Goal: Transaction & Acquisition: Purchase product/service

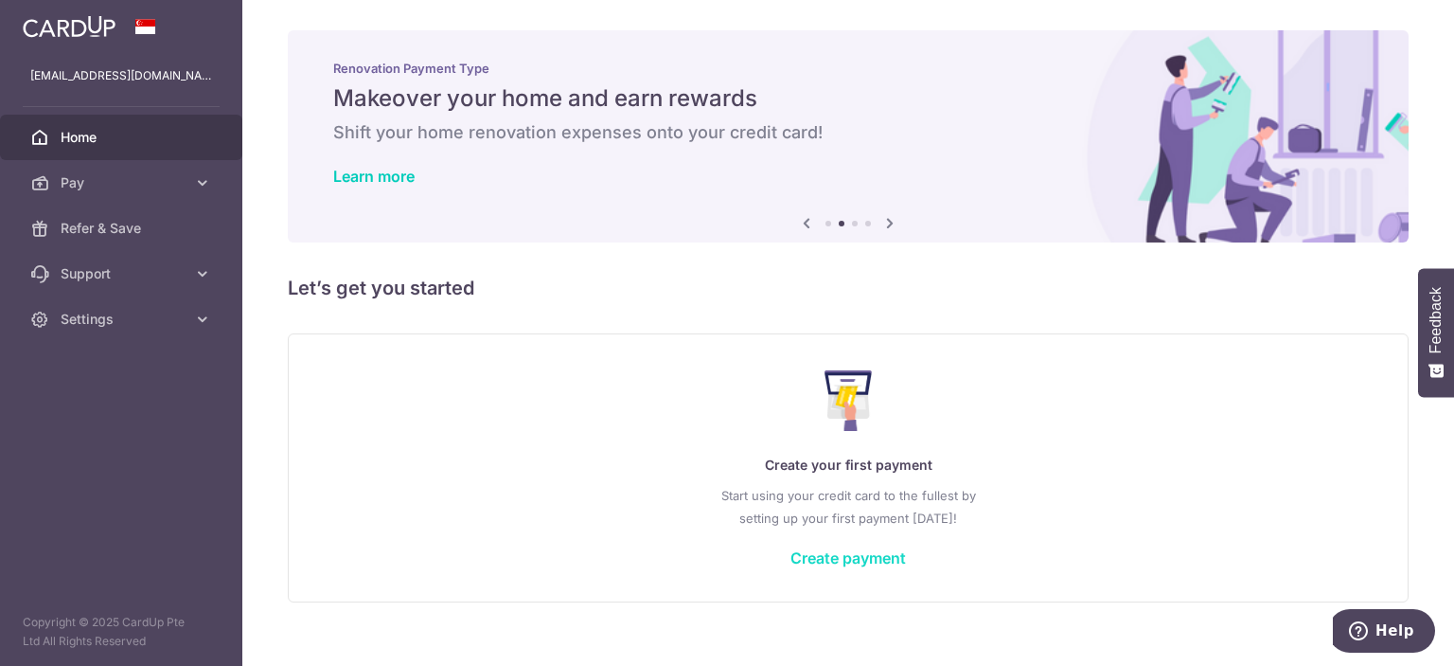
click at [868, 559] on link "Create payment" at bounding box center [849, 557] width 116 height 19
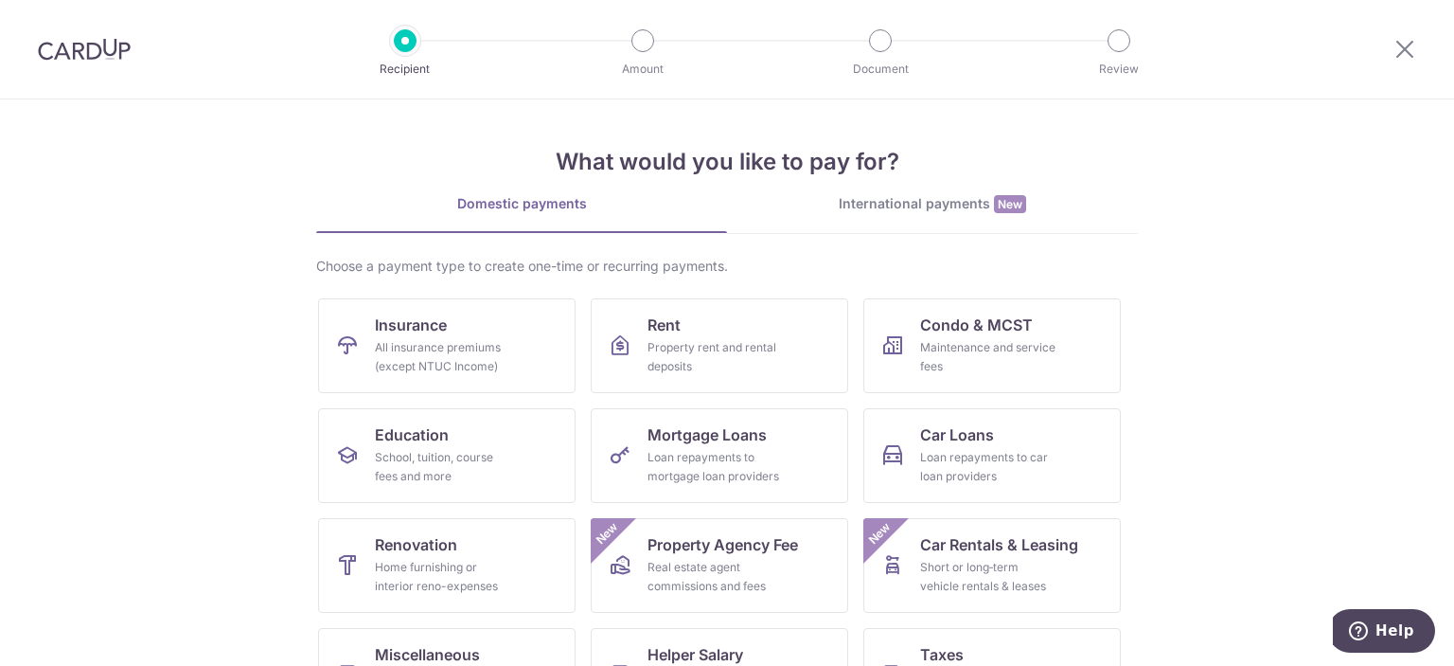
scroll to position [181, 0]
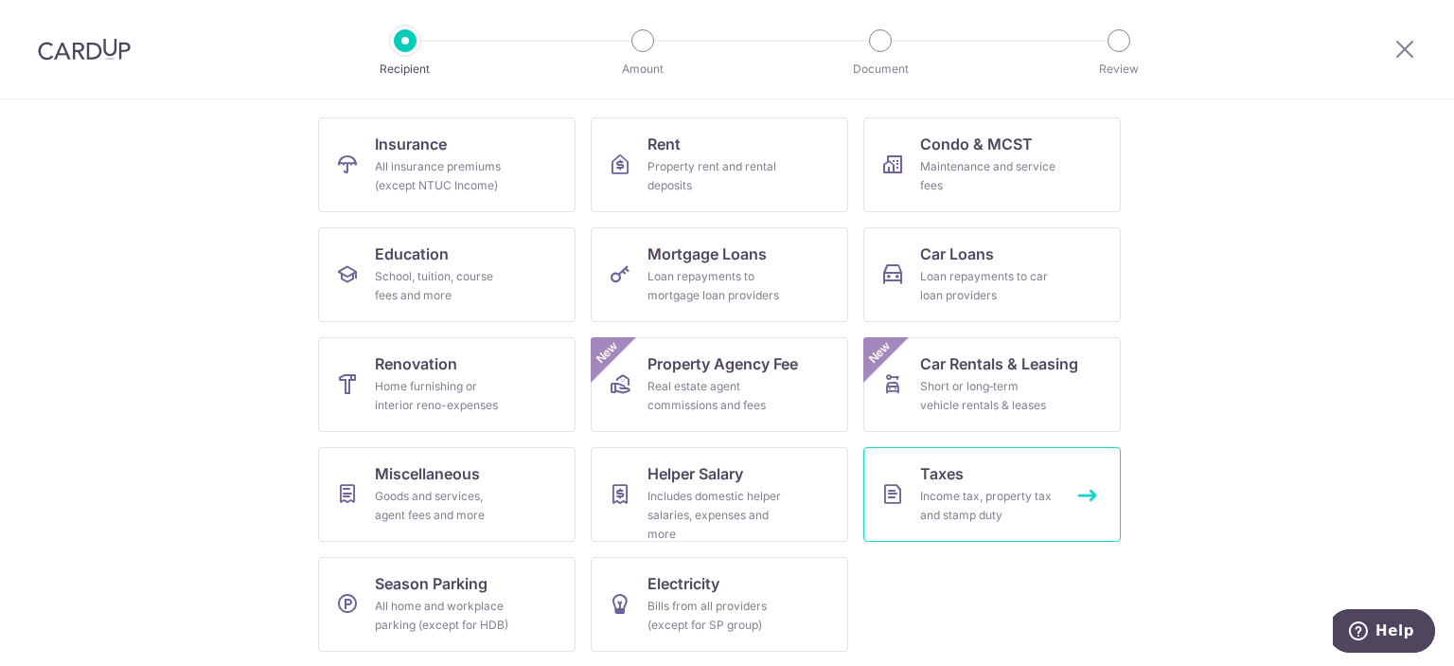
click at [932, 493] on div "Income tax, property tax and stamp duty" at bounding box center [988, 506] width 136 height 38
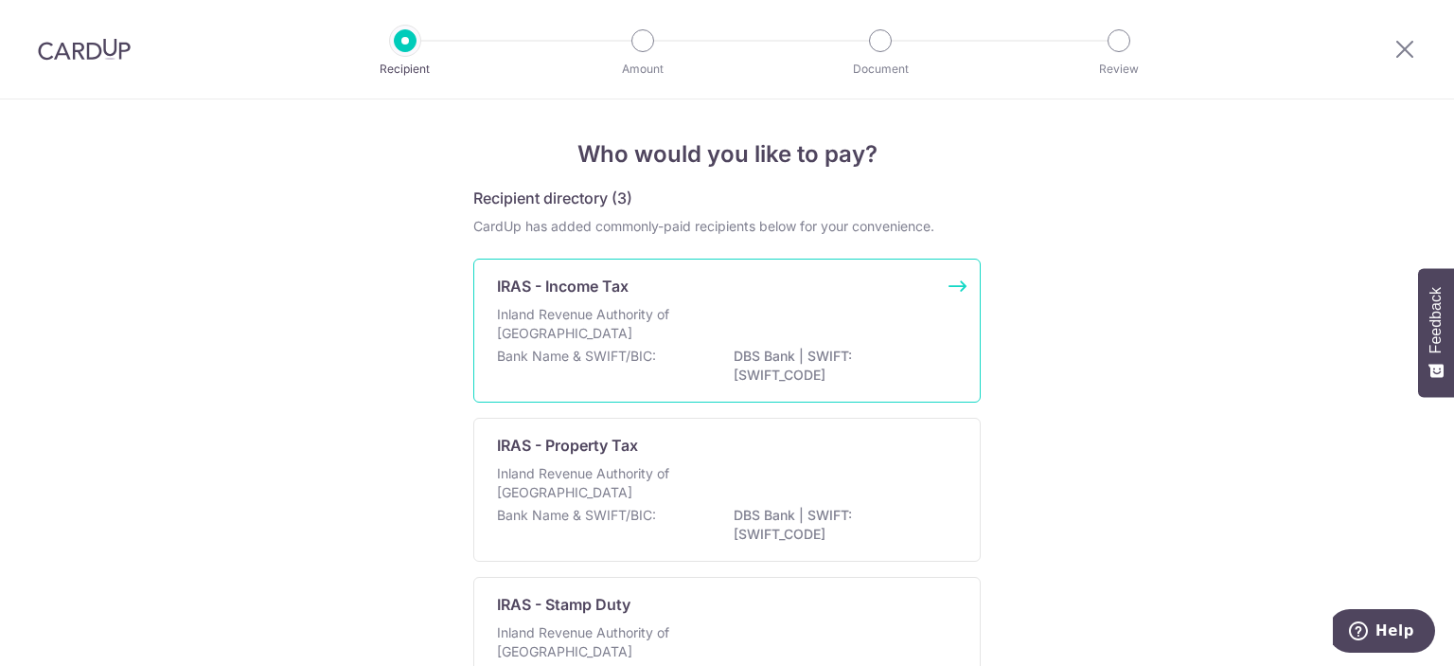
click at [944, 283] on div "IRAS - Income Tax Inland Revenue Authority of Singapore Bank Name & SWIFT/BIC: …" at bounding box center [727, 331] width 508 height 144
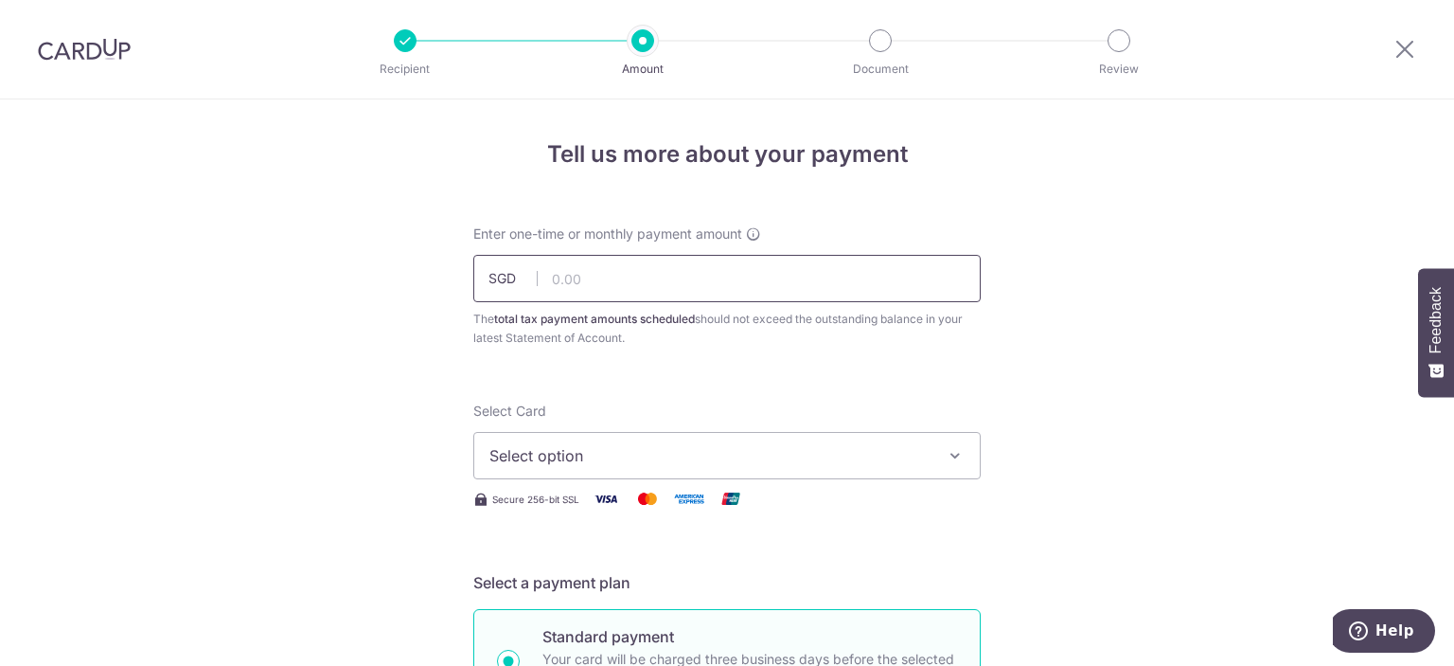
click at [598, 272] on input "text" at bounding box center [727, 278] width 508 height 47
type input "7,000.00"
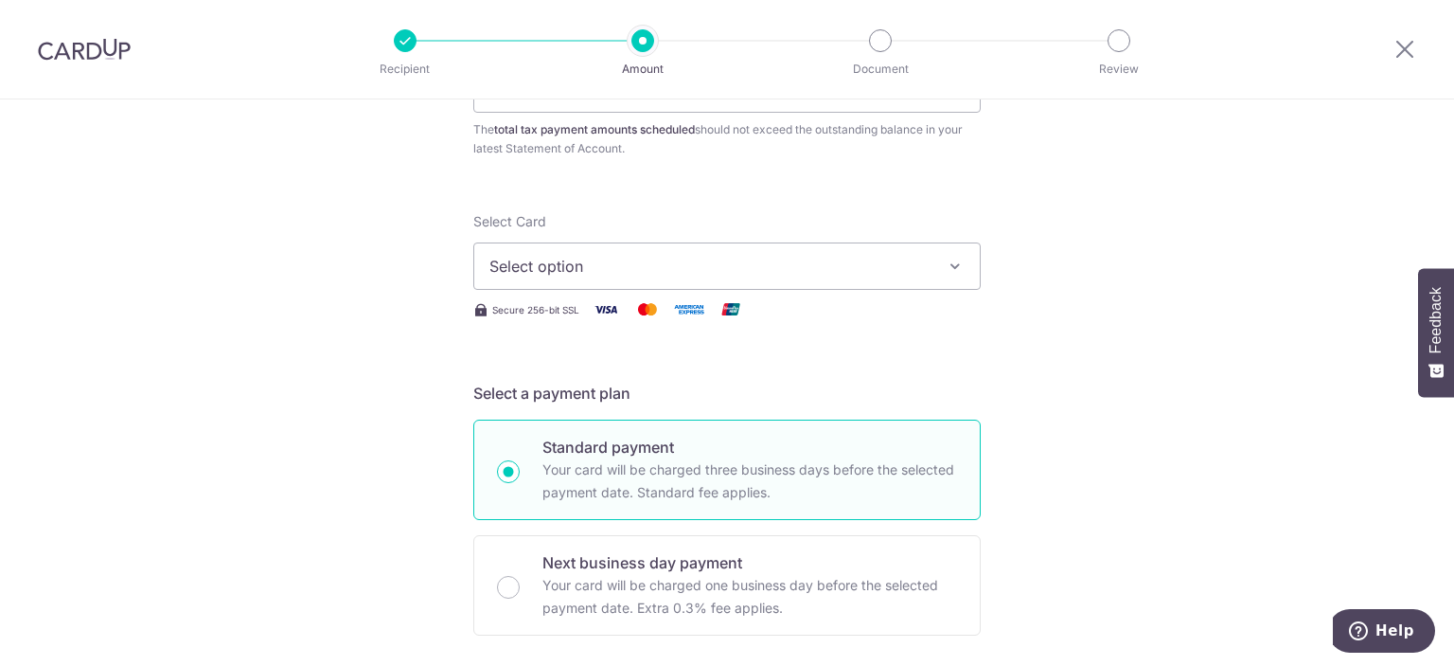
scroll to position [95, 0]
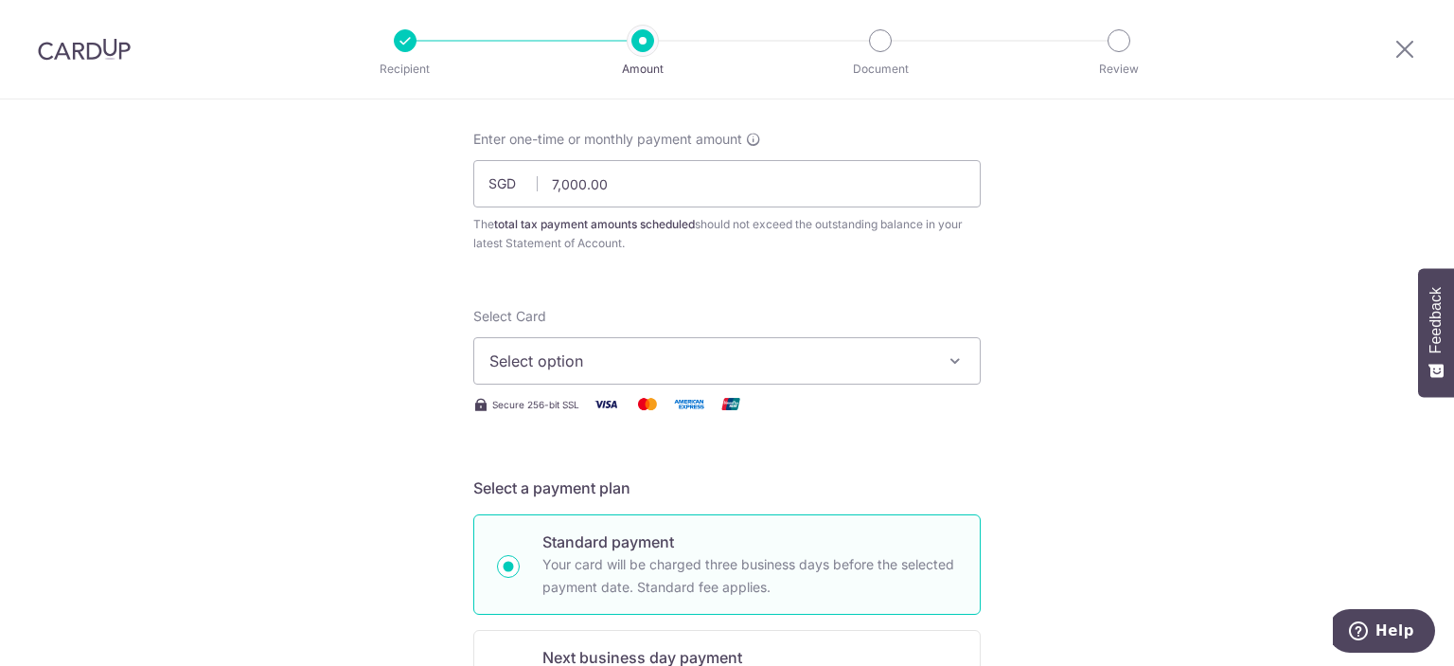
click at [951, 355] on icon "button" at bounding box center [955, 360] width 19 height 19
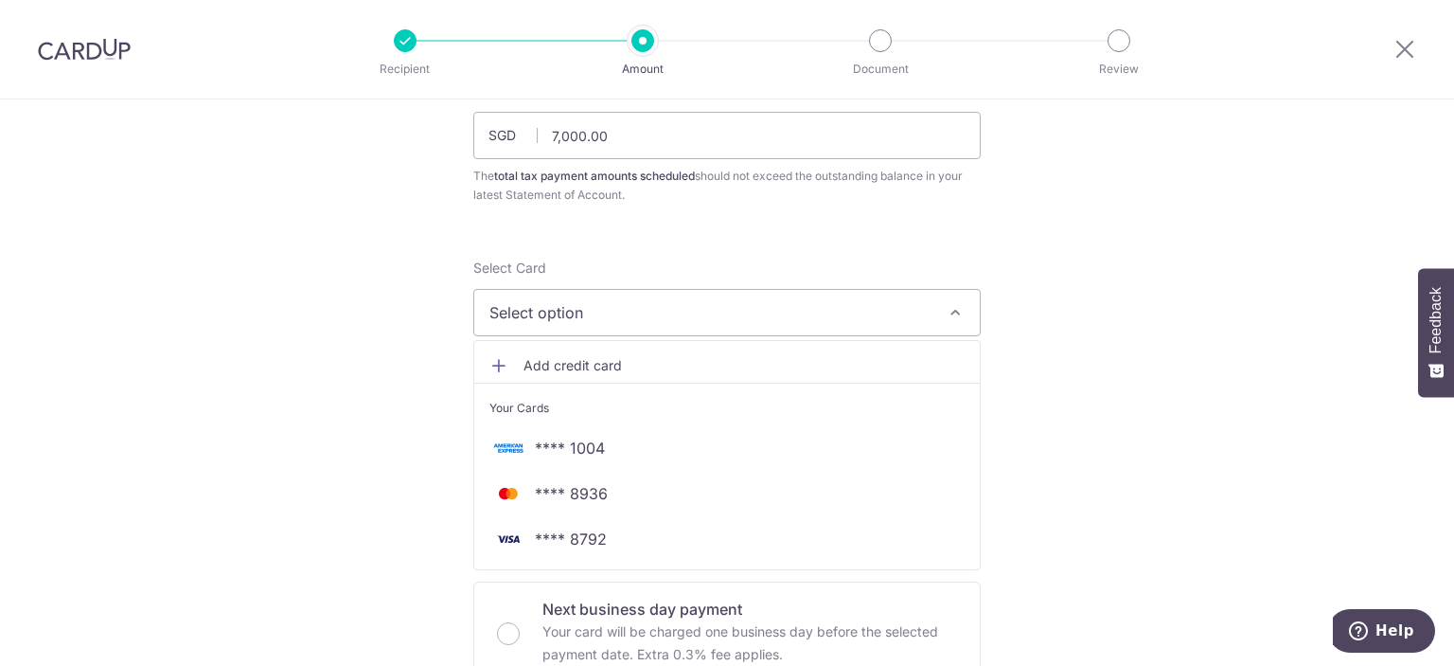
scroll to position [189, 0]
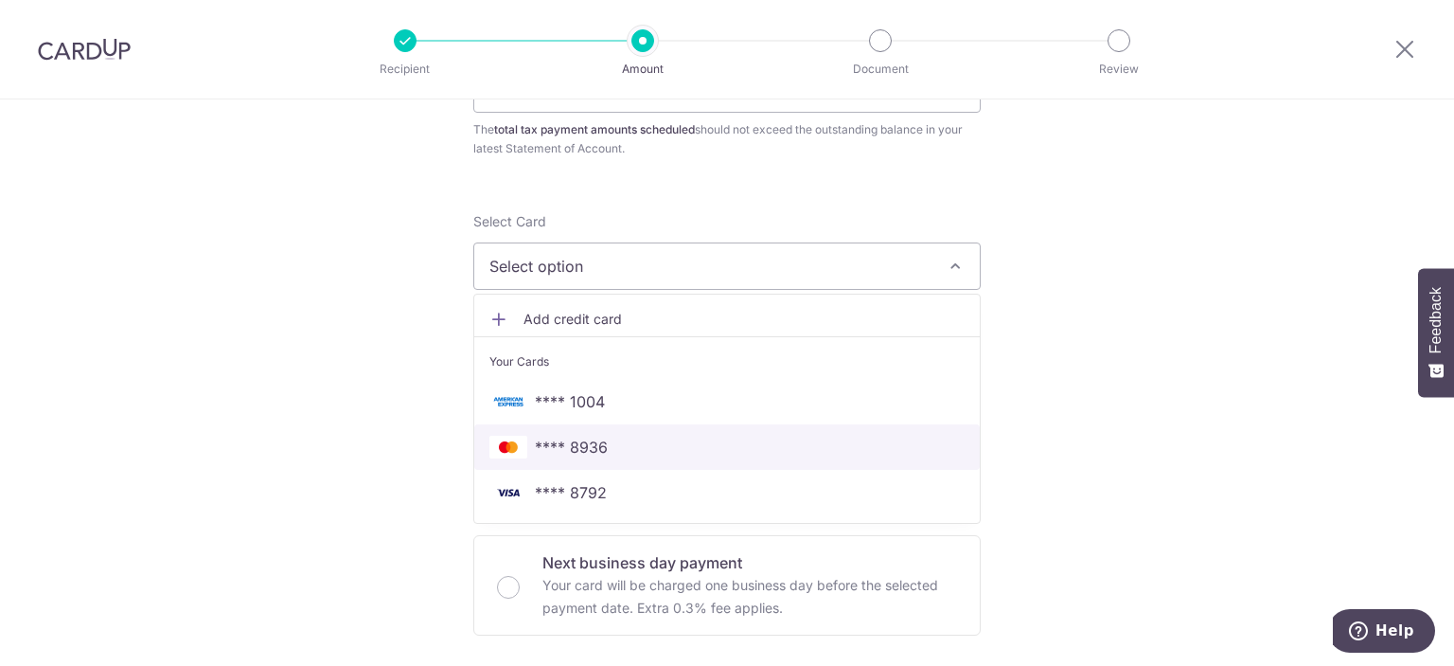
click at [587, 442] on span "**** 8936" at bounding box center [571, 447] width 73 height 23
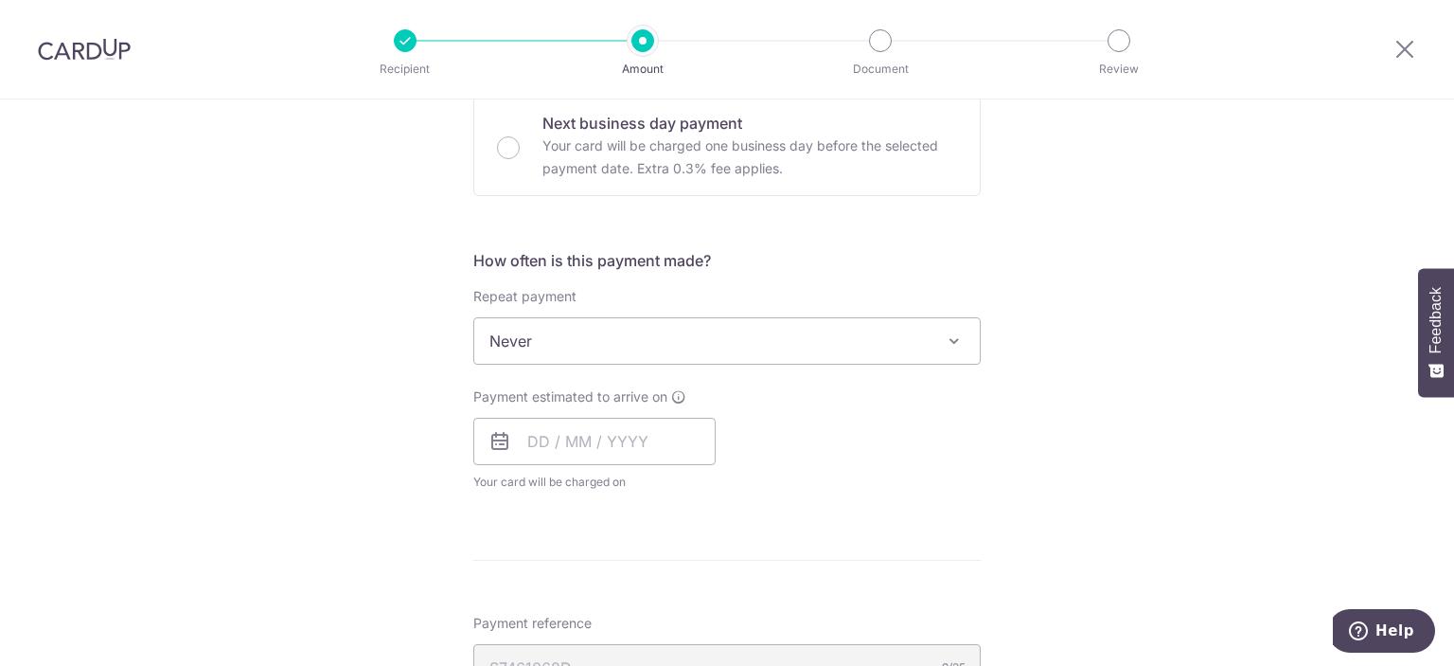
scroll to position [663, 0]
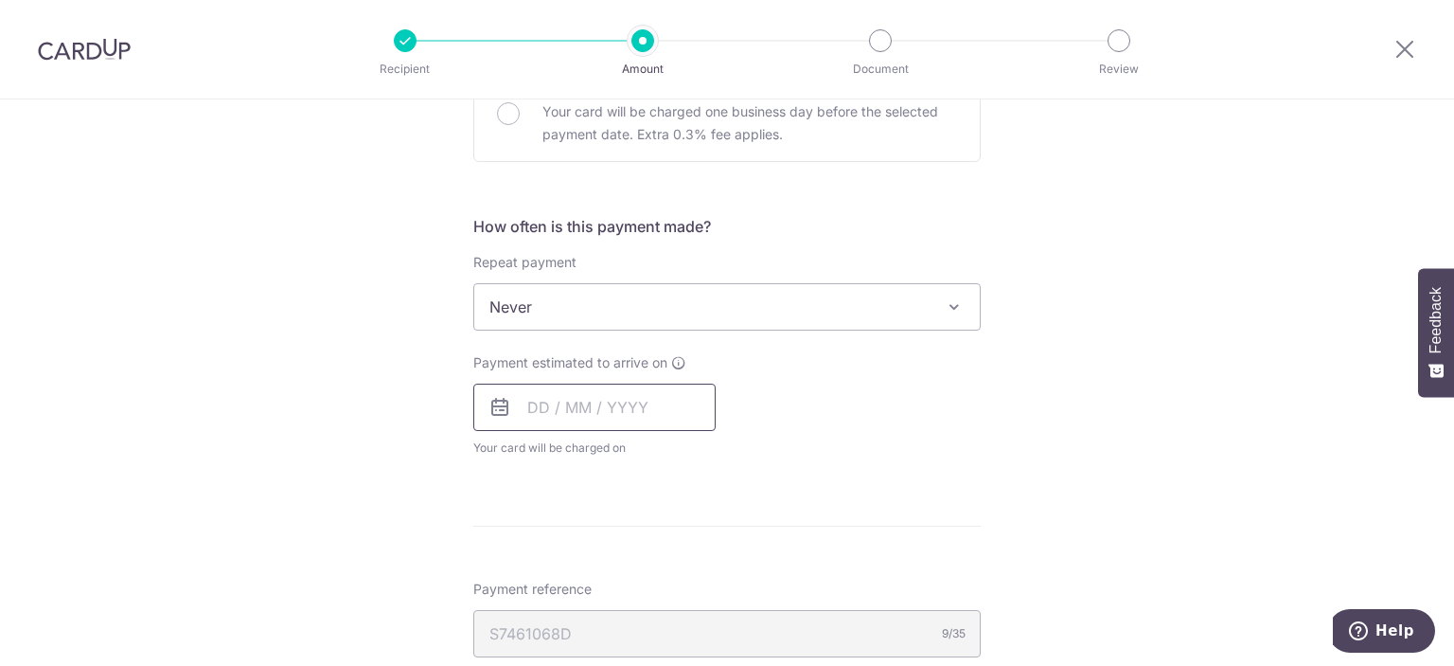
click at [533, 409] on input "text" at bounding box center [594, 406] width 242 height 47
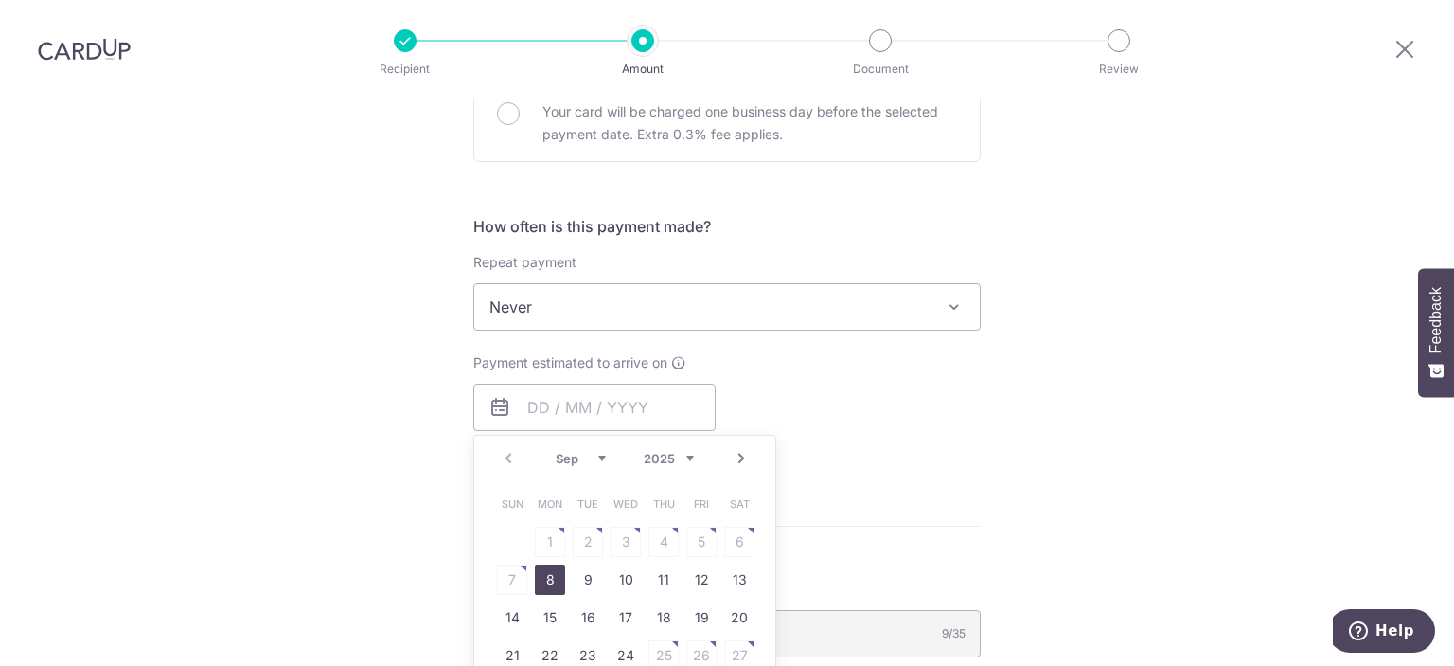
click at [544, 578] on link "8" at bounding box center [550, 579] width 30 height 30
type input "[DATE]"
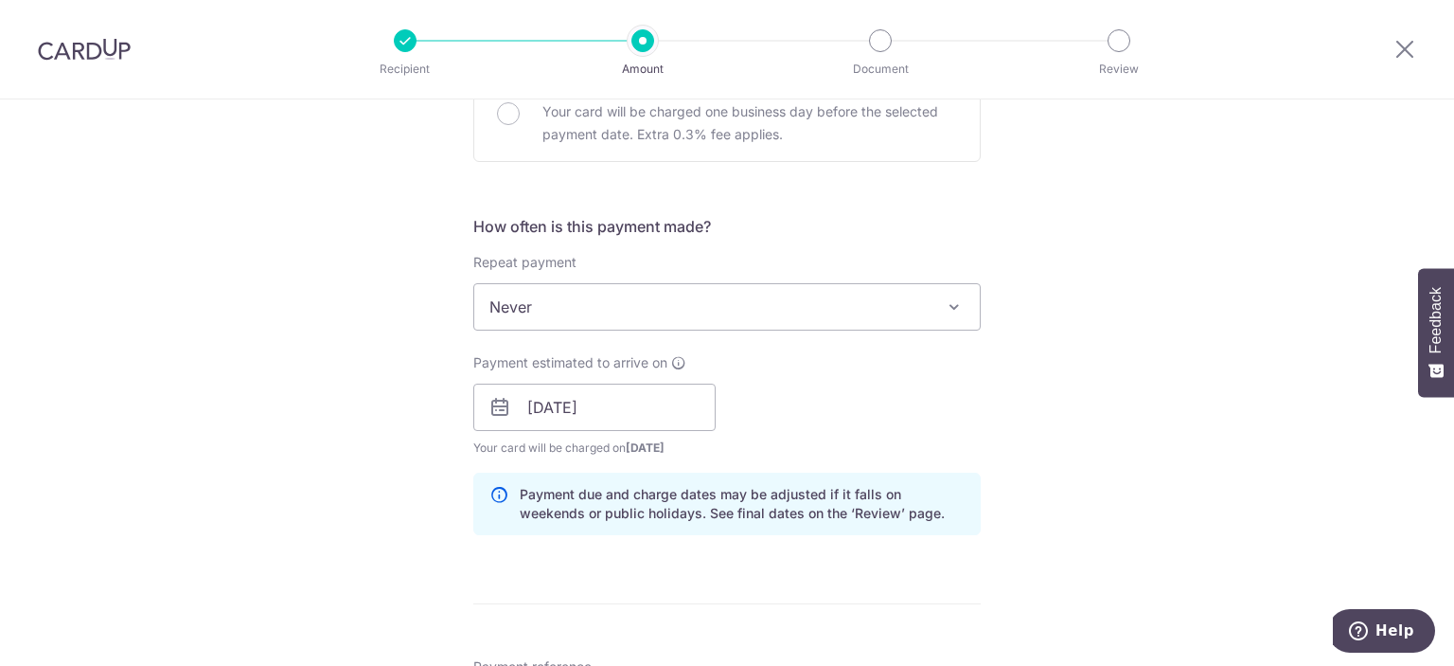
click at [339, 493] on div "Tell us more about your payment Enter one-time or monthly payment amount SGD 7,…" at bounding box center [727, 355] width 1454 height 1836
click at [532, 409] on input "[DATE]" at bounding box center [594, 406] width 242 height 47
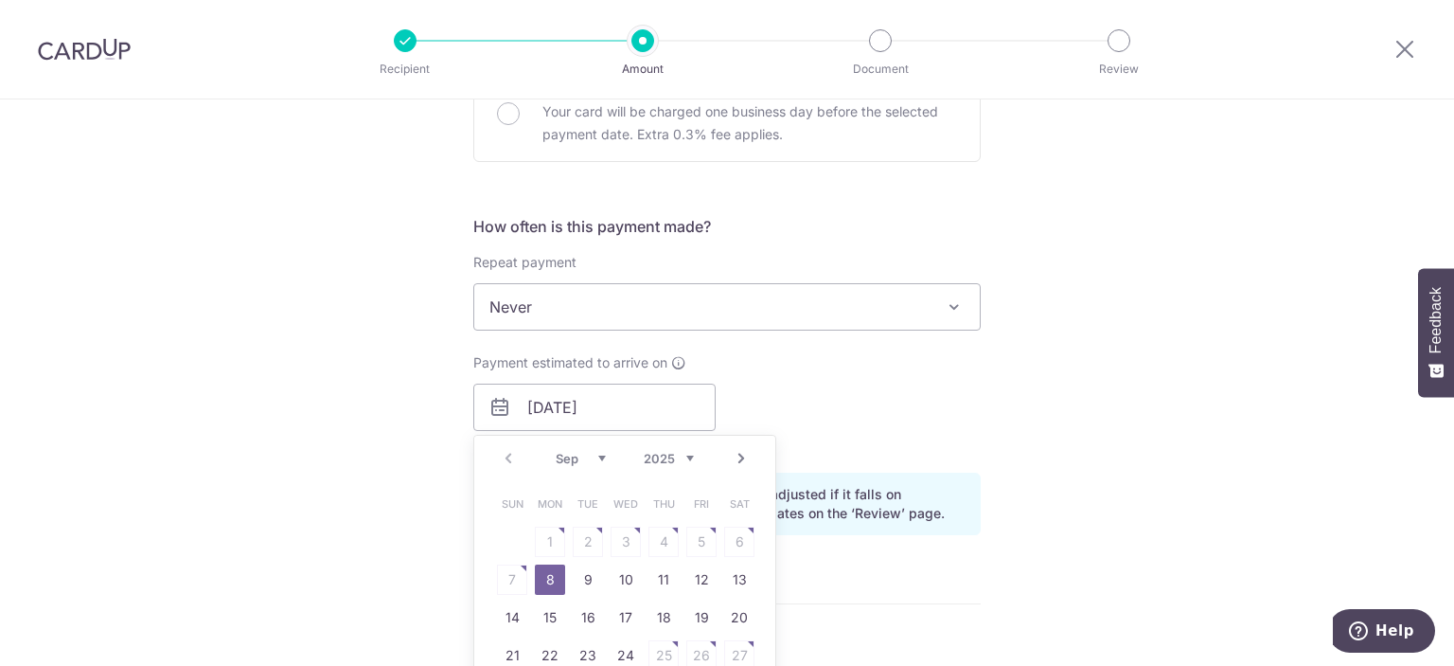
click at [1089, 375] on div "Tell us more about your payment Enter one-time or monthly payment amount SGD 7,…" at bounding box center [727, 355] width 1454 height 1836
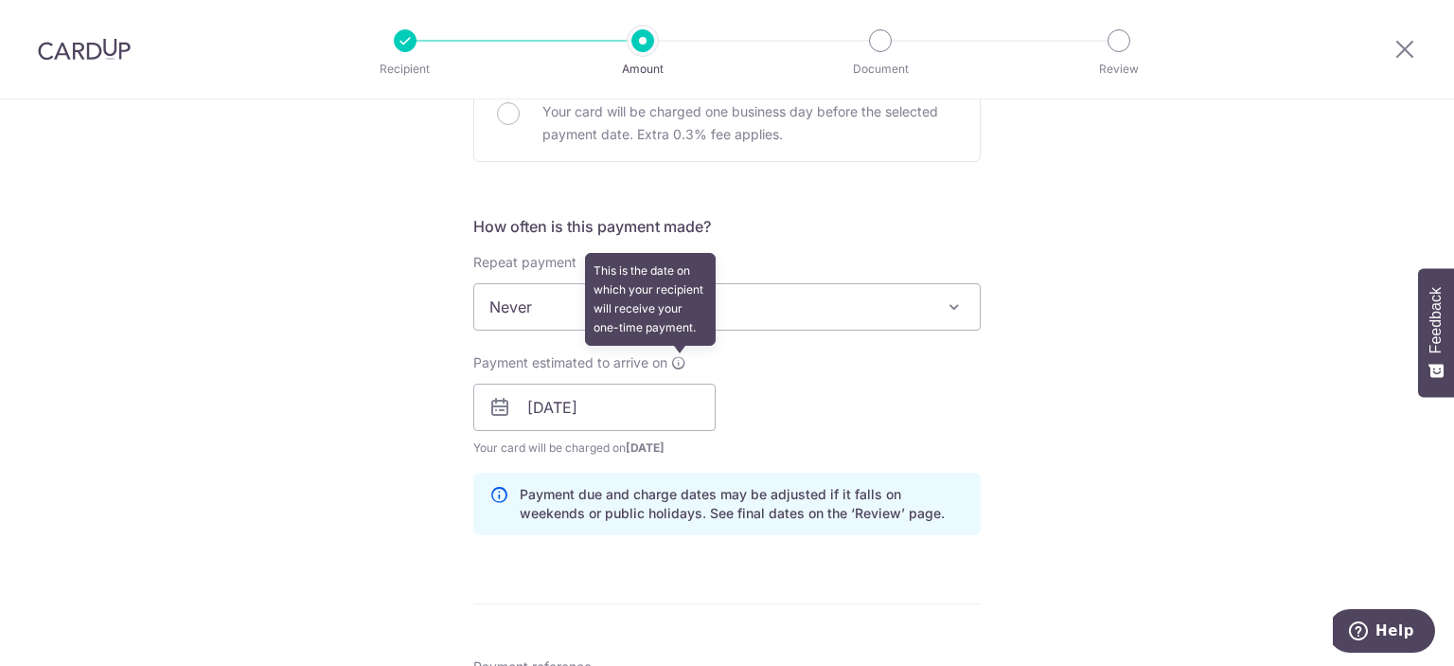
click at [678, 365] on icon at bounding box center [678, 362] width 15 height 15
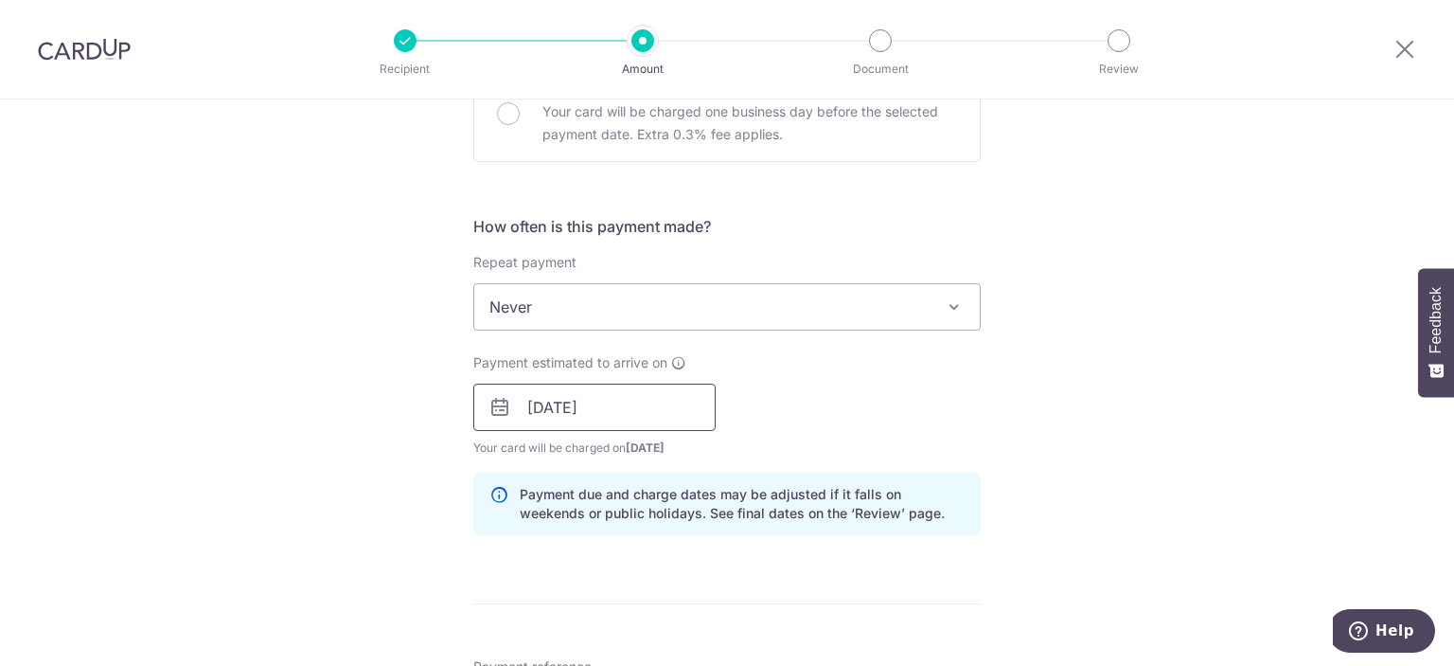
click at [531, 399] on input "[DATE]" at bounding box center [594, 406] width 242 height 47
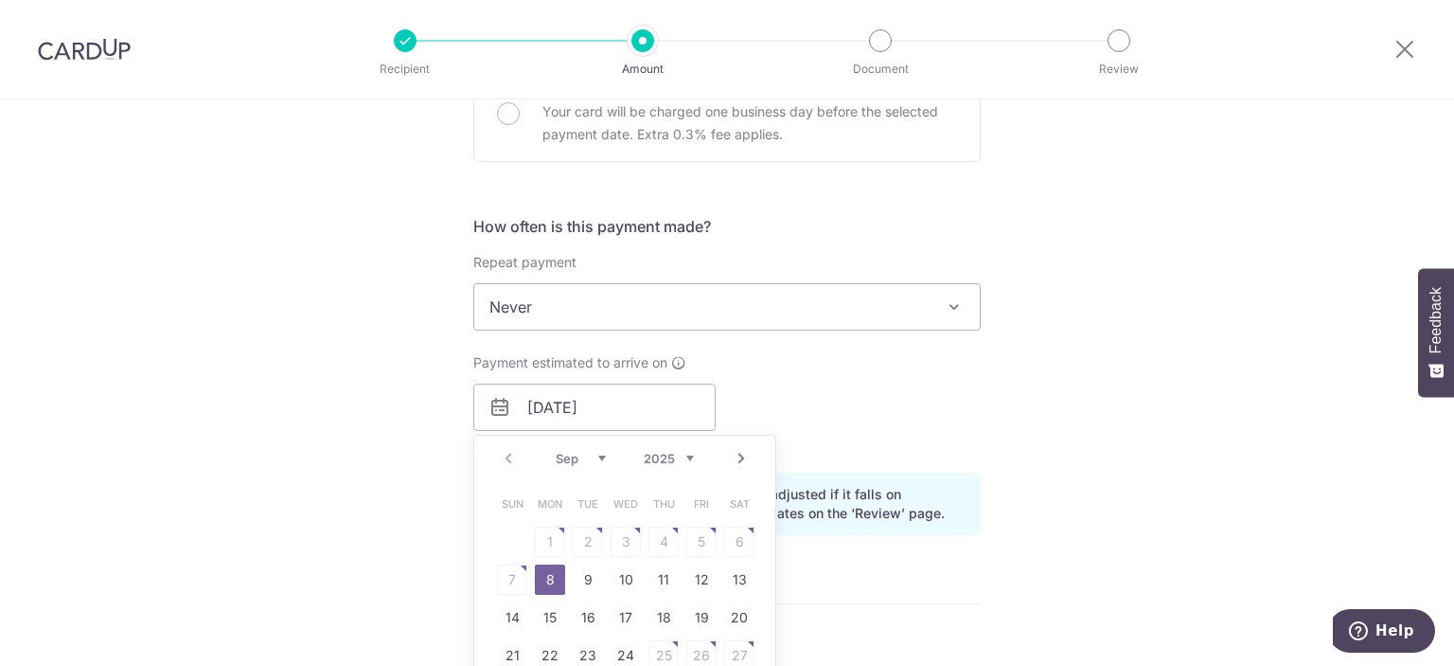
click at [503, 580] on table "Sun Mon Tue Wed Thu Fri Sat 1 2 3 4 5 6 7 8 9 10 11 12 13 14 15 16 17 18 19 20 …" at bounding box center [625, 598] width 265 height 227
click at [735, 527] on table "Sun Mon Tue Wed Thu Fri Sat 1 2 3 4 5 6 7 8 9 10 11 12 13 14 15 16 17 18 19 20 …" at bounding box center [625, 598] width 265 height 227
click at [1072, 381] on div "Tell us more about your payment Enter one-time or monthly payment amount SGD 7,…" at bounding box center [727, 355] width 1454 height 1836
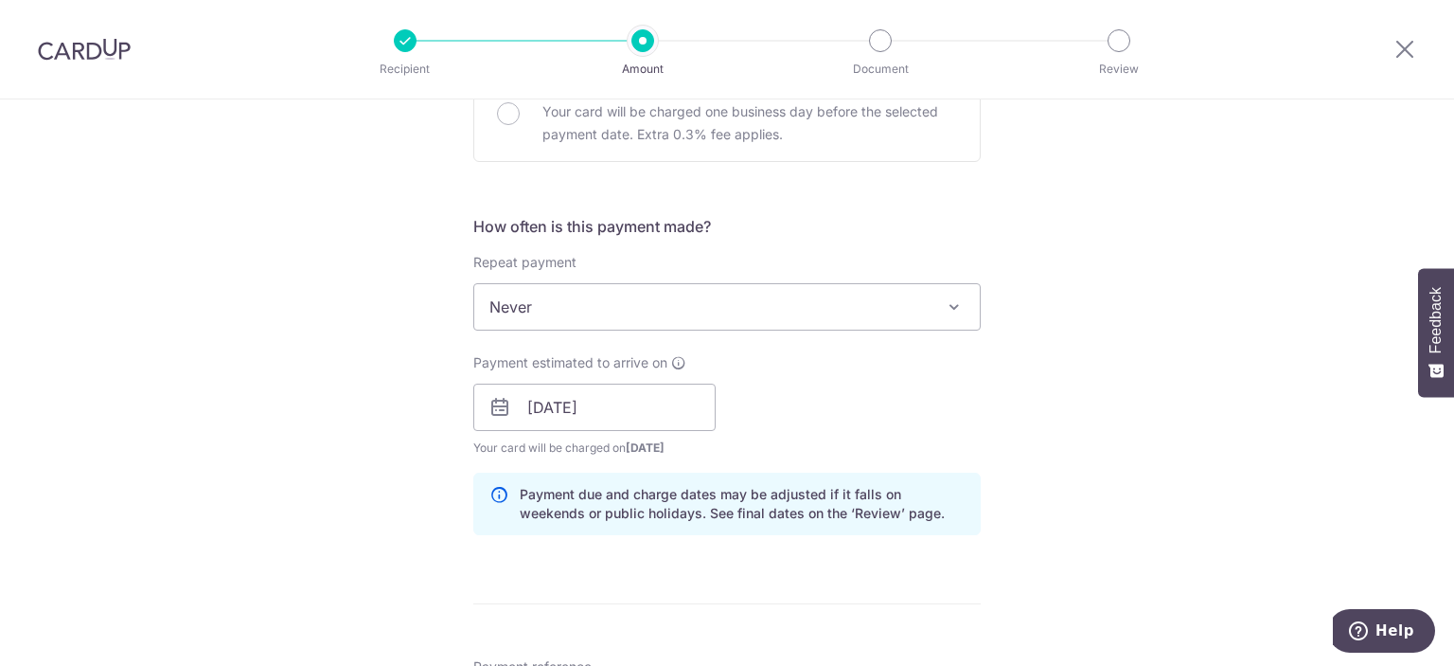
click at [943, 298] on span at bounding box center [954, 306] width 23 height 23
click at [595, 401] on input "[DATE]" at bounding box center [594, 406] width 242 height 47
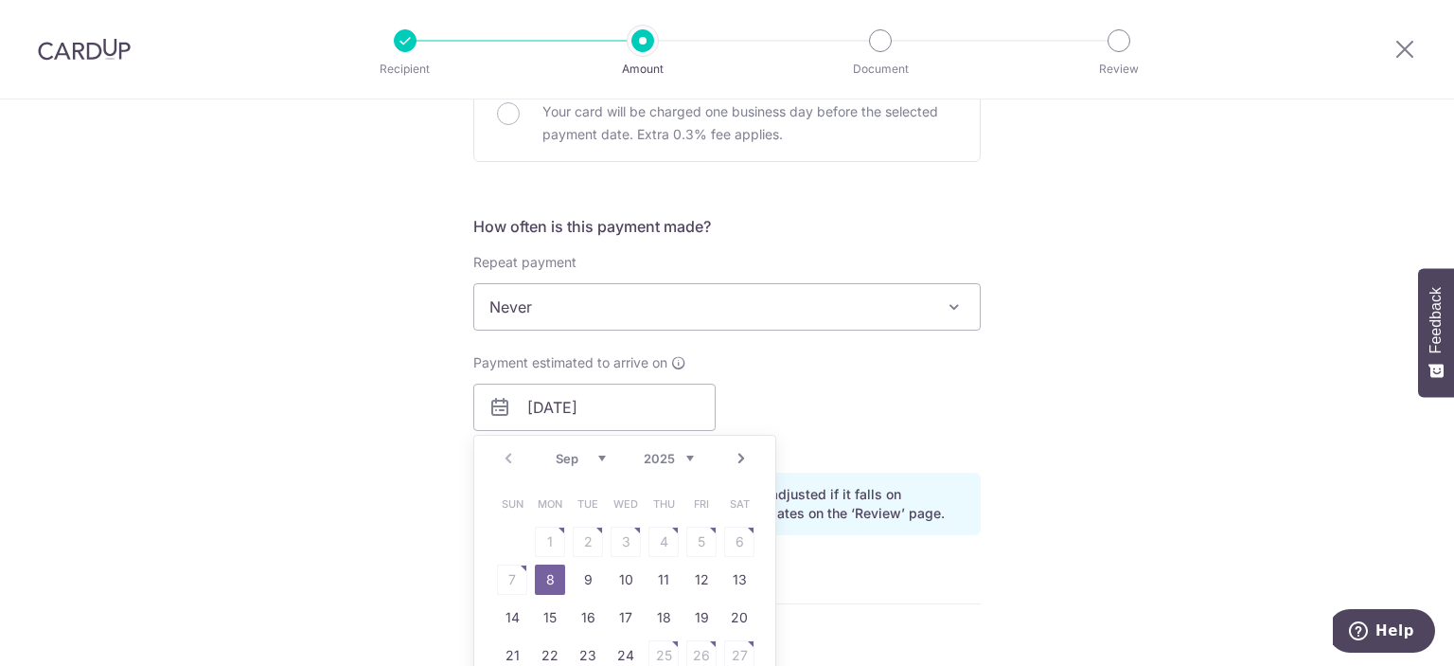
click at [542, 578] on link "8" at bounding box center [550, 579] width 30 height 30
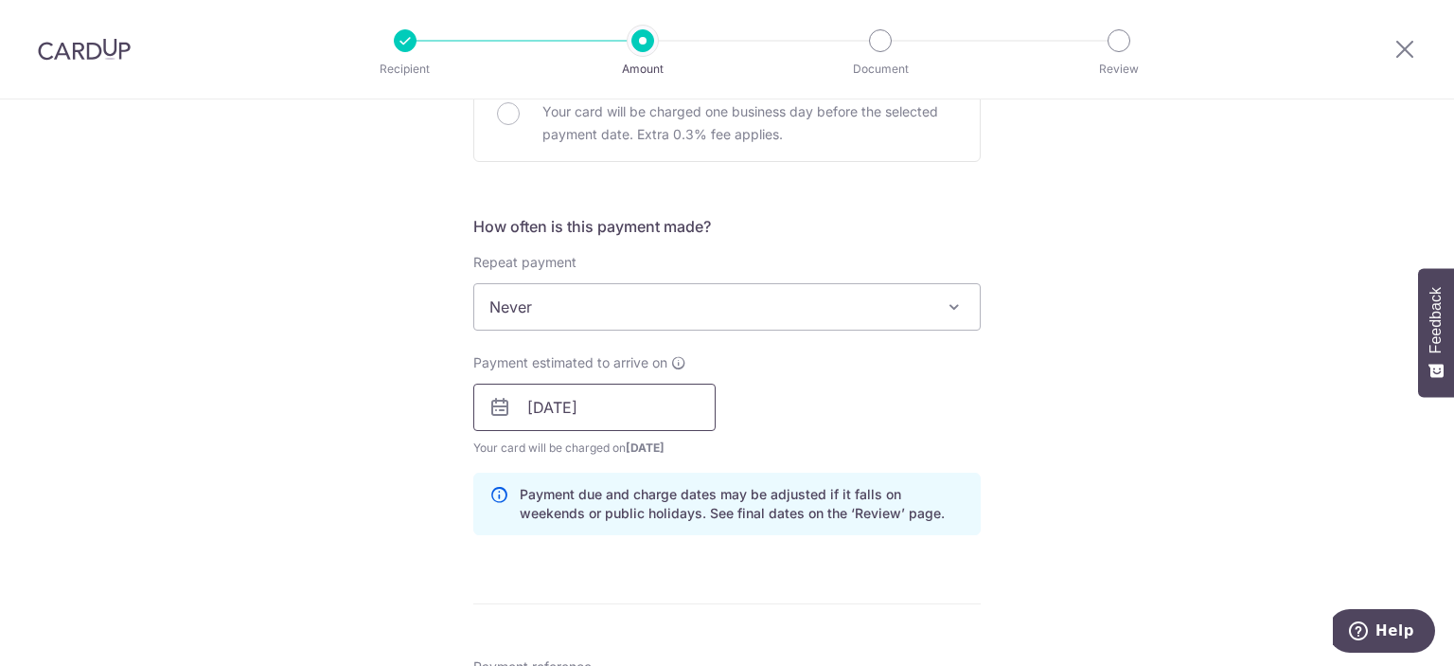
click at [644, 411] on input "[DATE]" at bounding box center [594, 406] width 242 height 47
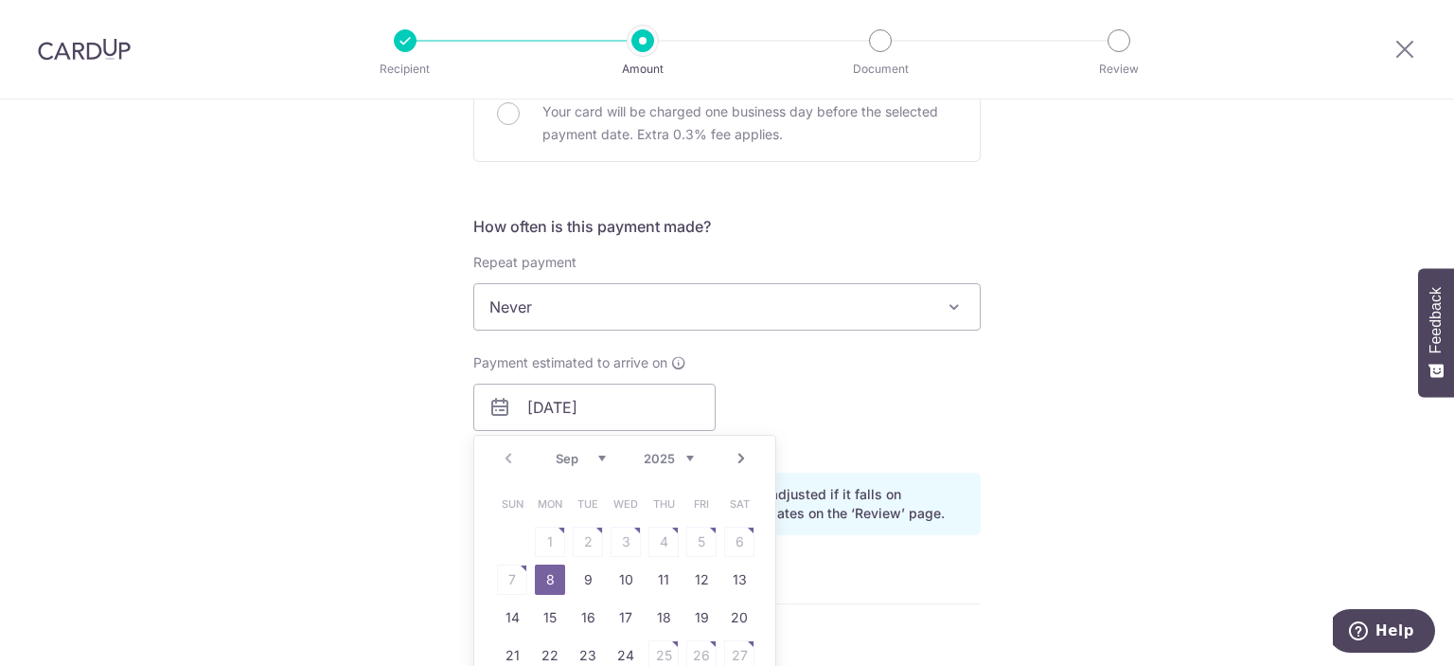
click at [1086, 423] on div "Tell us more about your payment Enter one-time or monthly payment amount SGD 7,…" at bounding box center [727, 355] width 1454 height 1836
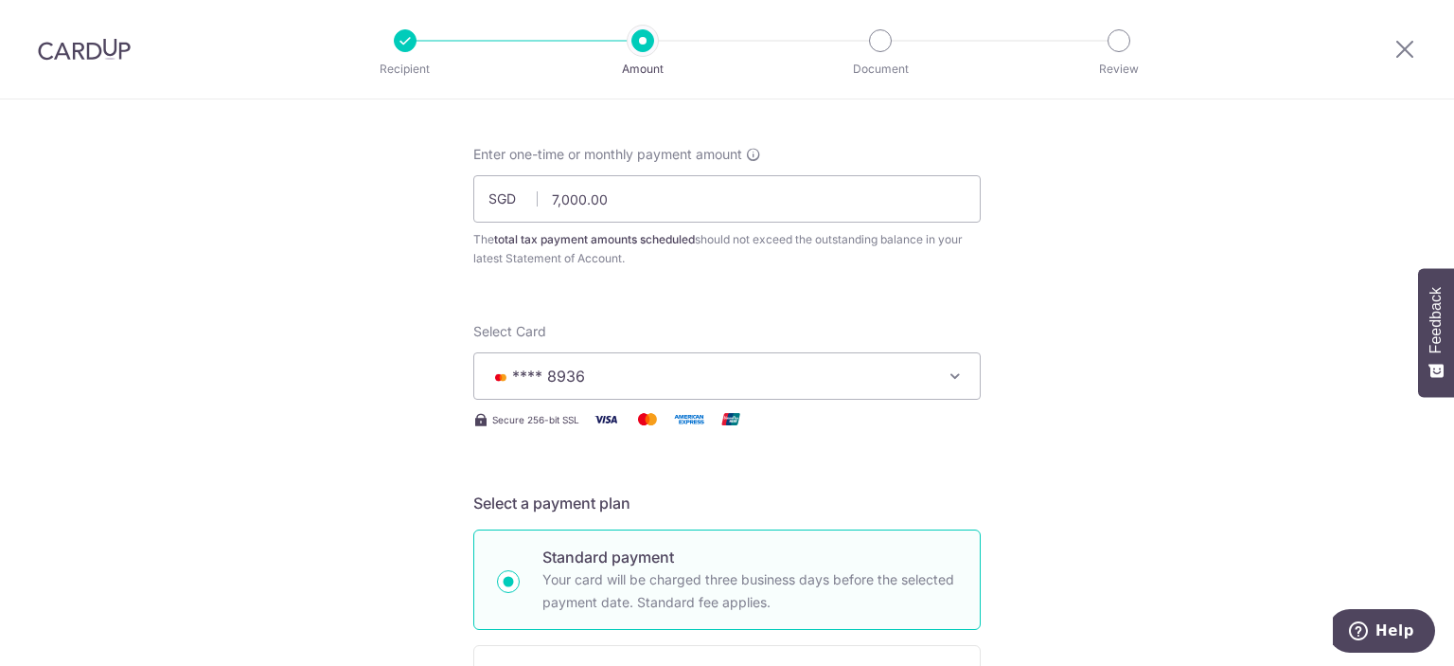
scroll to position [36, 0]
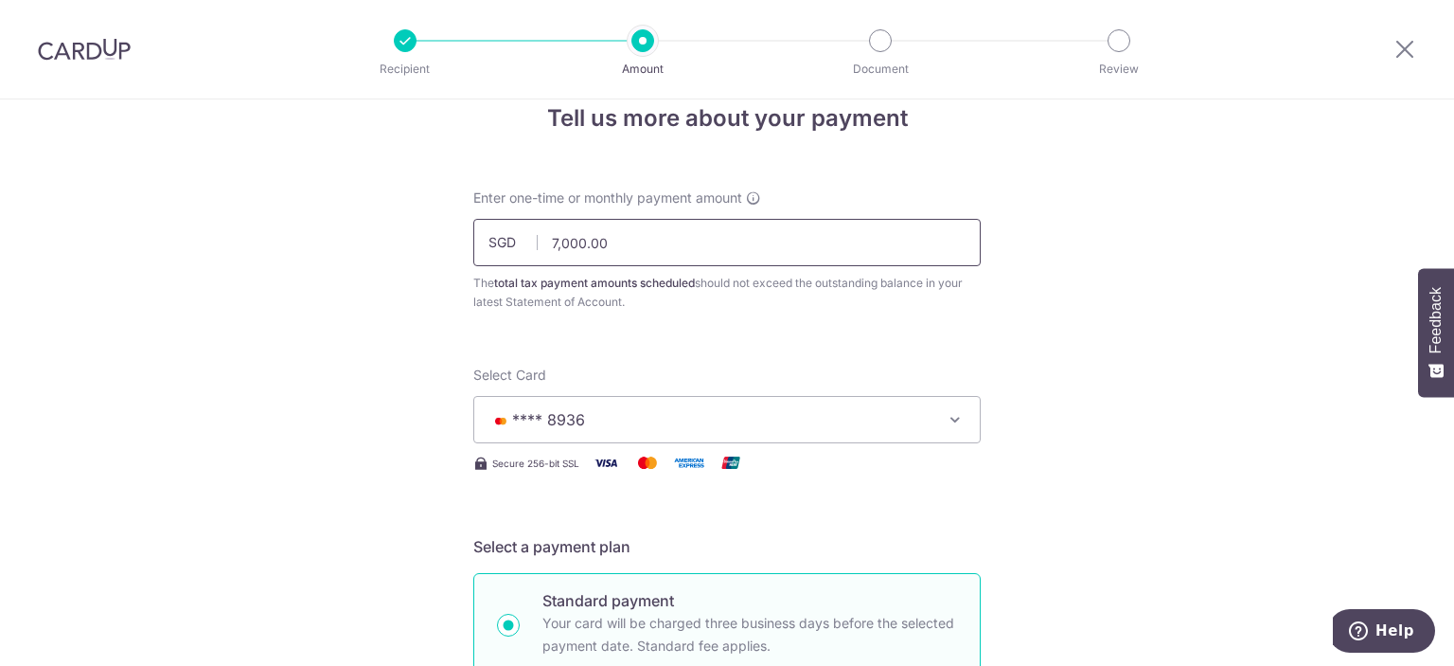
click at [606, 245] on input "7,000.00" at bounding box center [727, 242] width 508 height 47
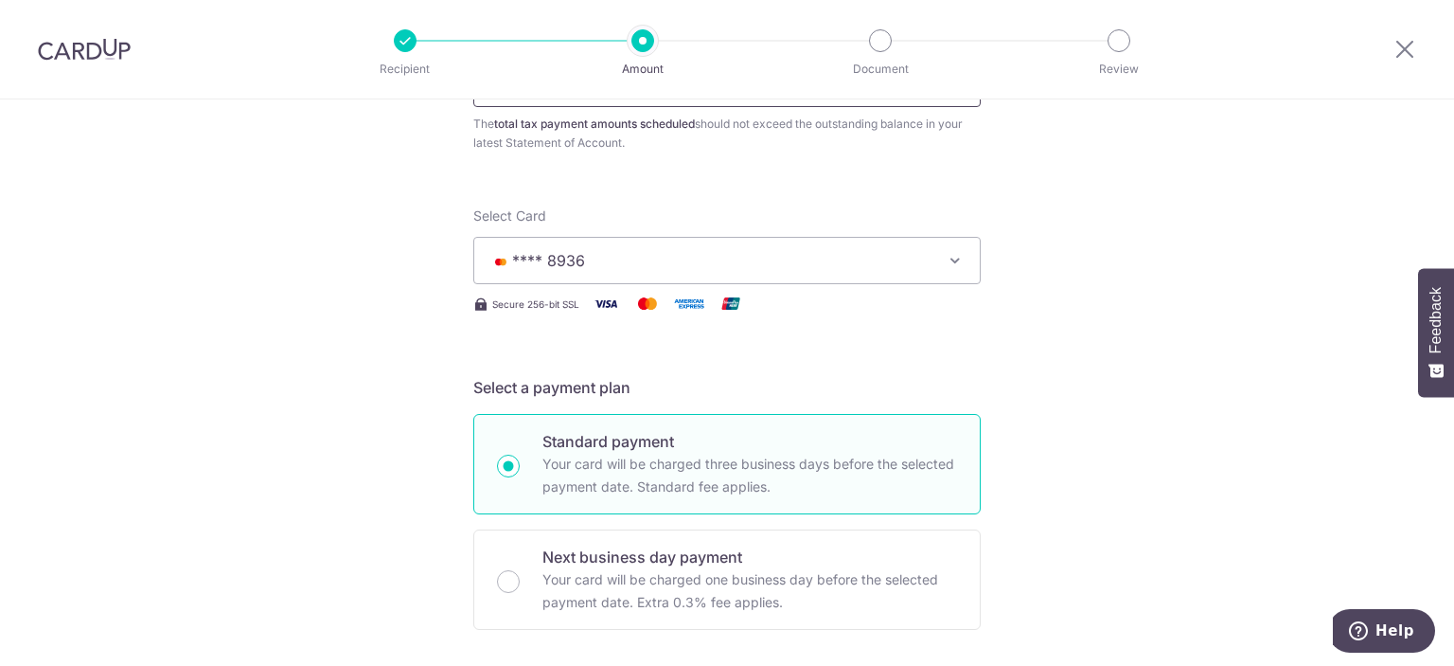
scroll to position [0, 0]
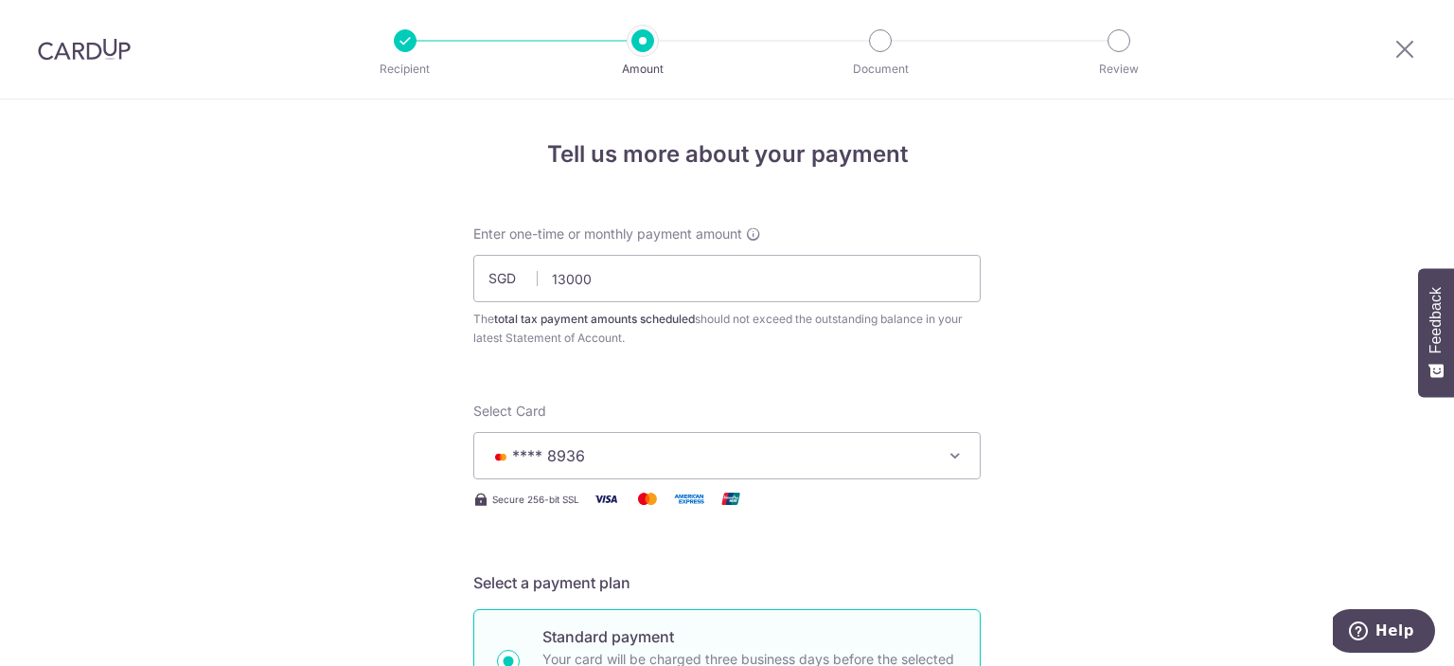
type input "13,000.00"
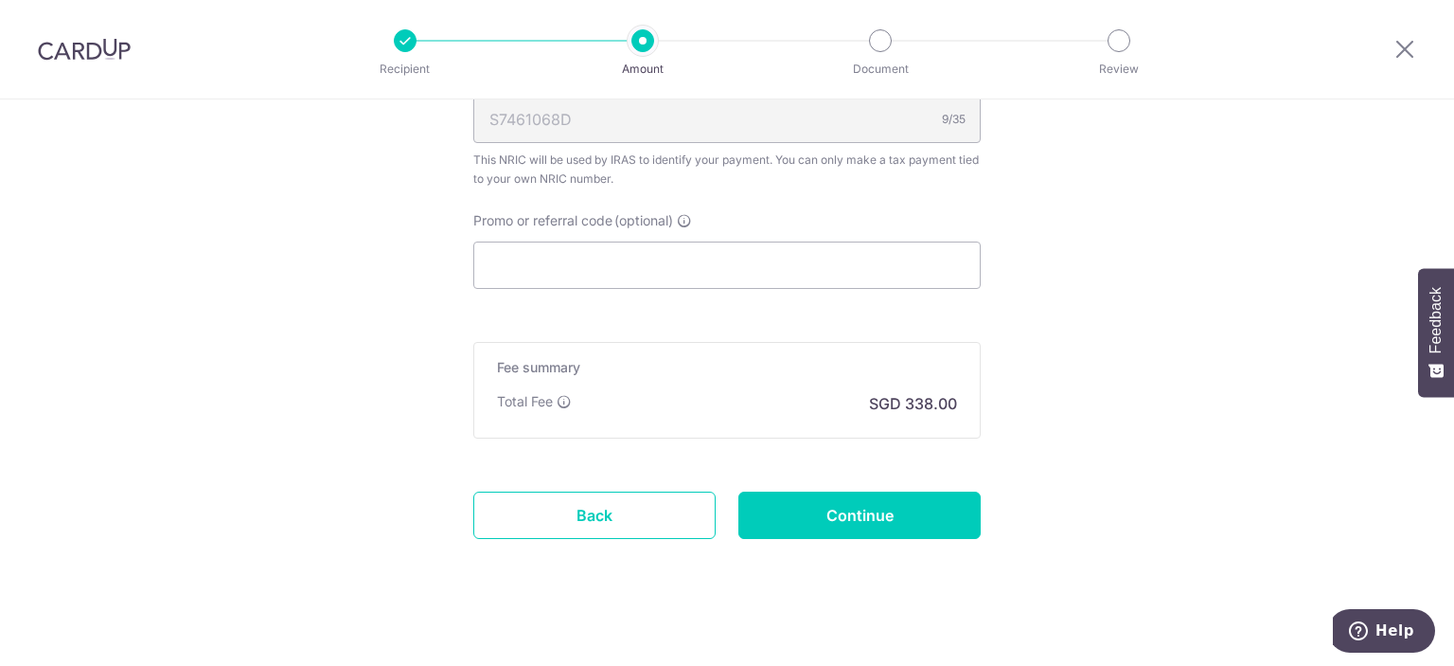
scroll to position [1267, 0]
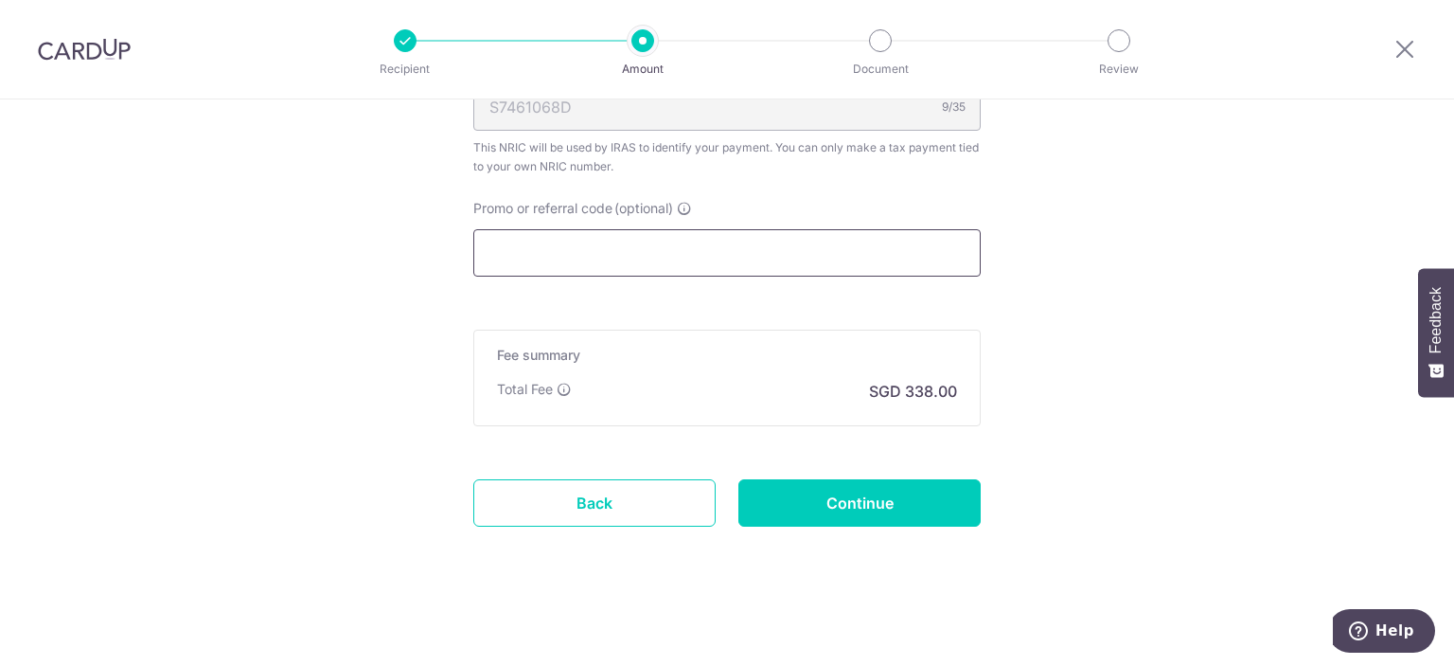
click at [617, 234] on input "Promo or referral code (optional)" at bounding box center [727, 252] width 508 height 47
paste input "OFF225"
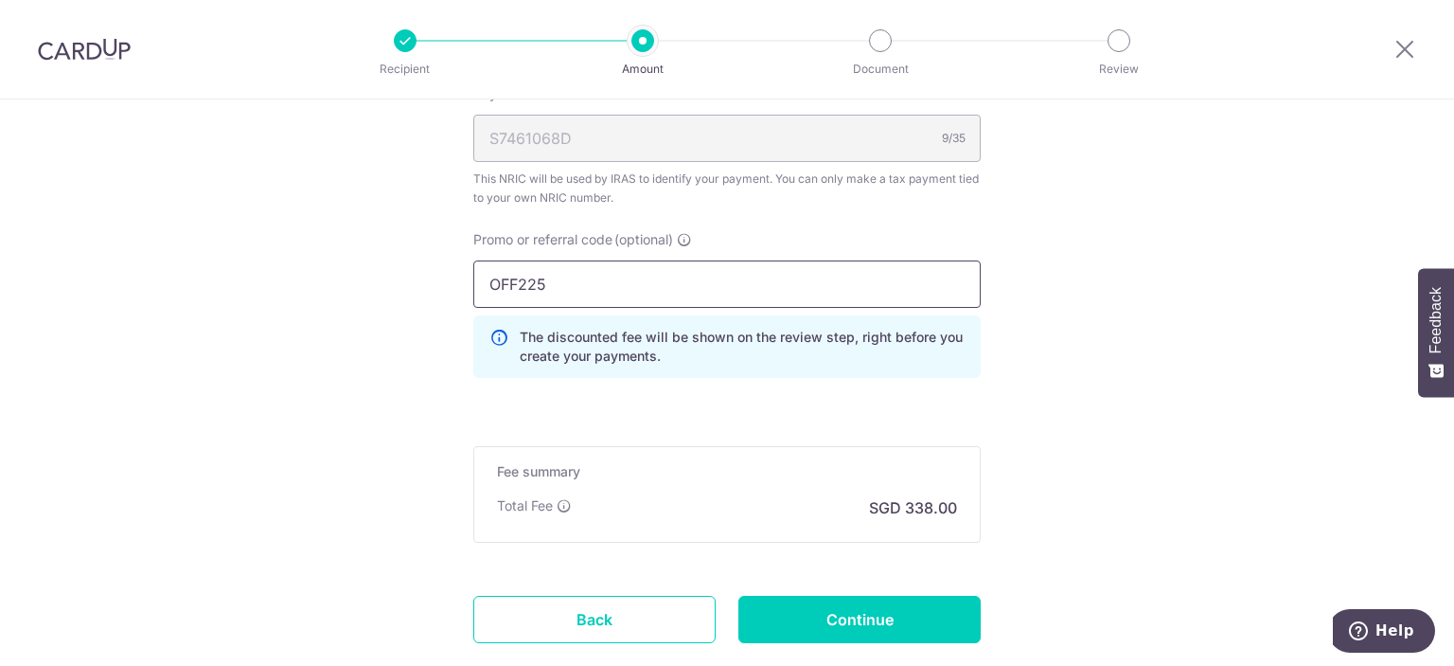
scroll to position [1352, 0]
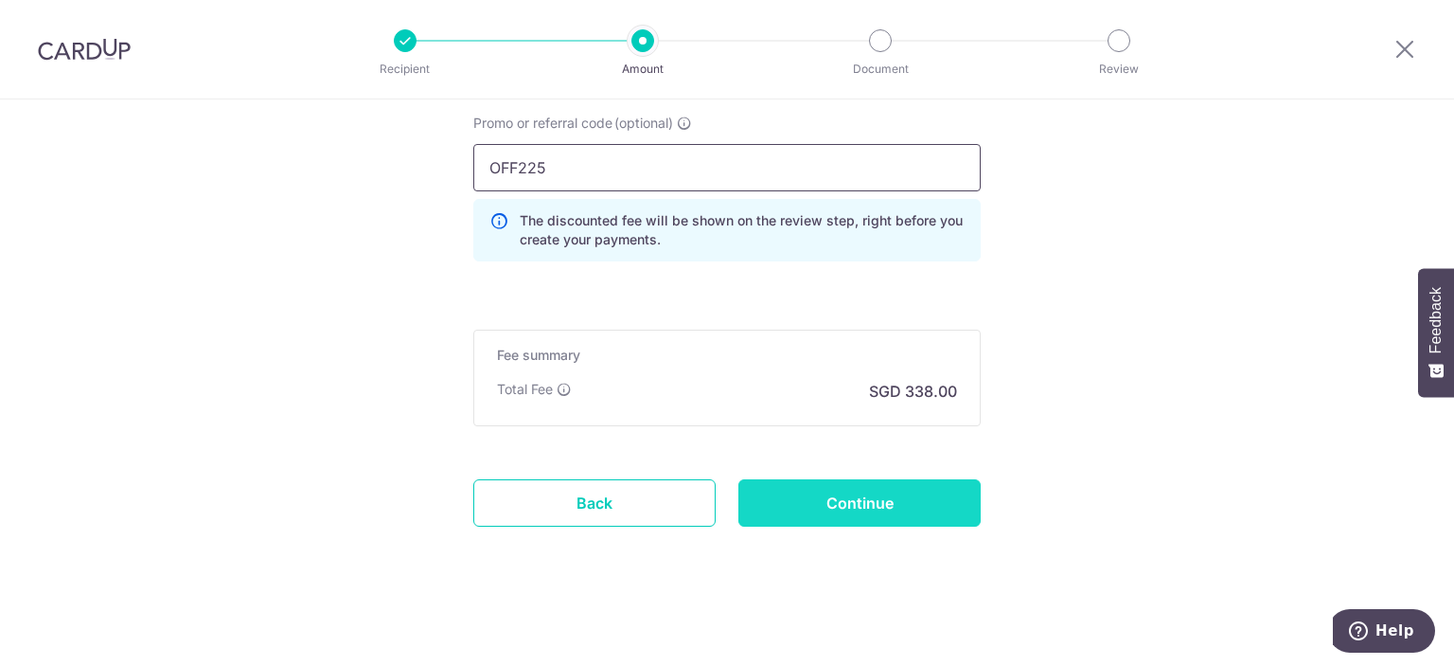
type input "OFF225"
click at [866, 506] on input "Continue" at bounding box center [860, 502] width 242 height 47
type input "Create Schedule"
